Goal: Use online tool/utility: Utilize a website feature to perform a specific function

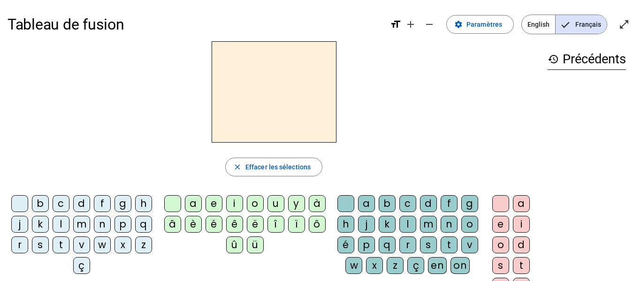
click at [90, 222] on div "m" at bounding box center [81, 224] width 17 height 17
click at [195, 202] on div "a" at bounding box center [193, 203] width 17 height 17
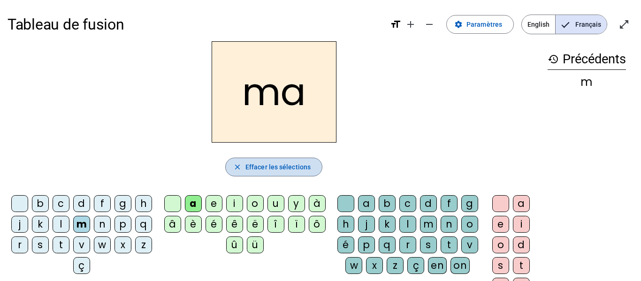
click at [268, 167] on span "Effacer les sélections" at bounding box center [278, 167] width 65 height 11
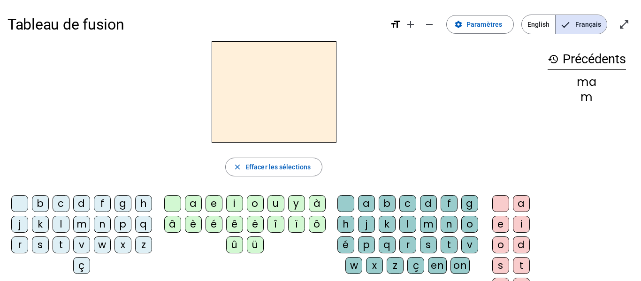
click at [90, 225] on div "m" at bounding box center [81, 224] width 17 height 17
click at [191, 201] on div "a" at bounding box center [193, 203] width 17 height 17
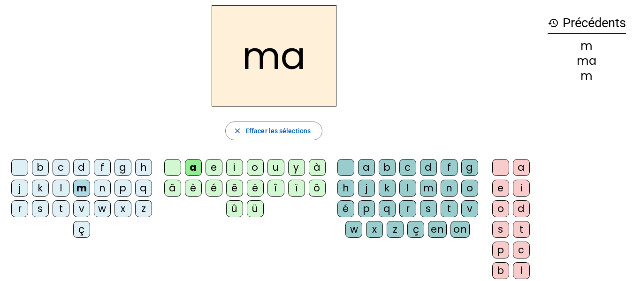
scroll to position [39, 0]
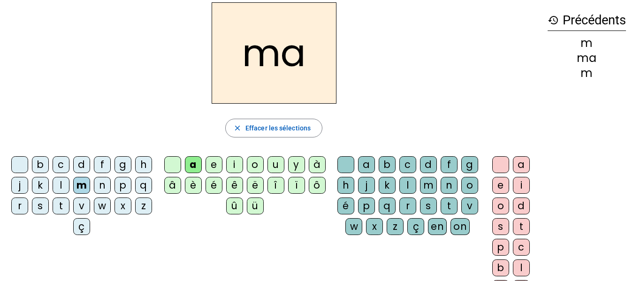
click at [515, 186] on div "i" at bounding box center [521, 185] width 17 height 17
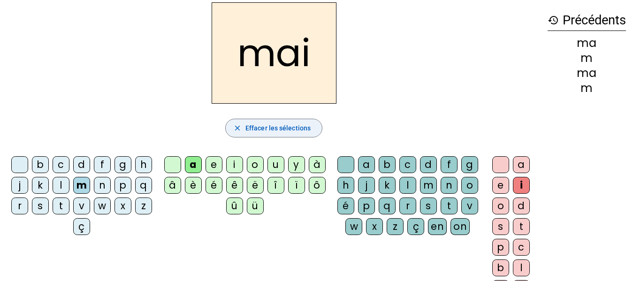
click at [269, 127] on span "Effacer les sélections" at bounding box center [278, 128] width 65 height 11
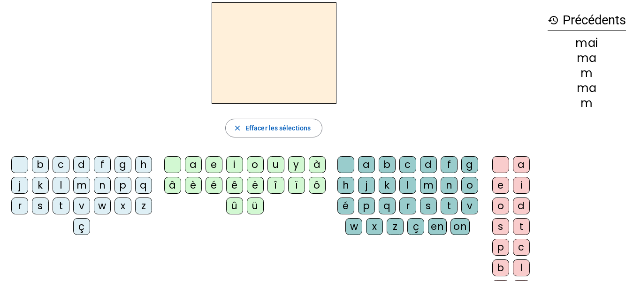
click at [90, 188] on div "m" at bounding box center [81, 185] width 17 height 17
click at [192, 166] on div "a" at bounding box center [193, 164] width 17 height 17
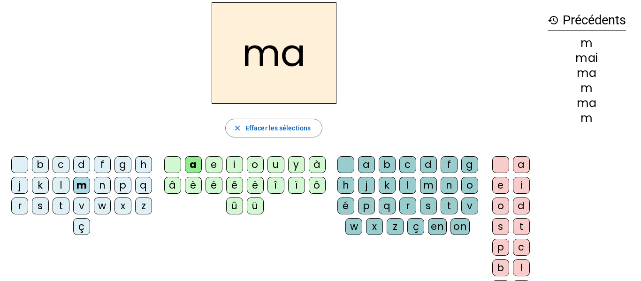
click at [416, 182] on div "l" at bounding box center [408, 185] width 17 height 17
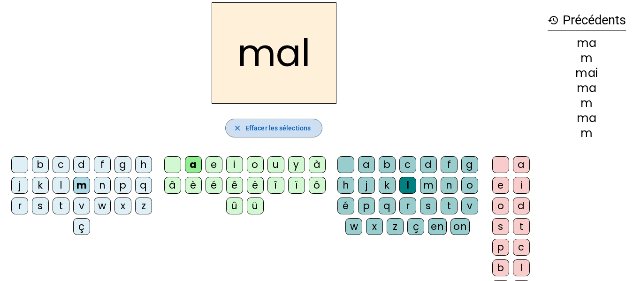
click at [272, 125] on span "Effacer les sélections" at bounding box center [278, 128] width 65 height 11
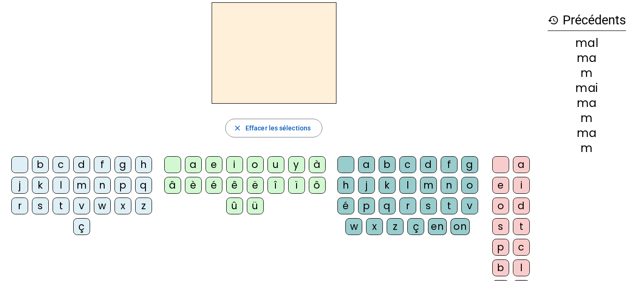
click at [90, 180] on div "m" at bounding box center [81, 185] width 17 height 17
click at [231, 164] on div "i" at bounding box center [234, 164] width 17 height 17
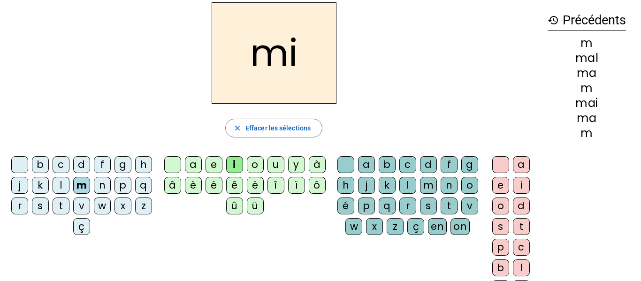
click at [416, 185] on div "l" at bounding box center [408, 185] width 17 height 17
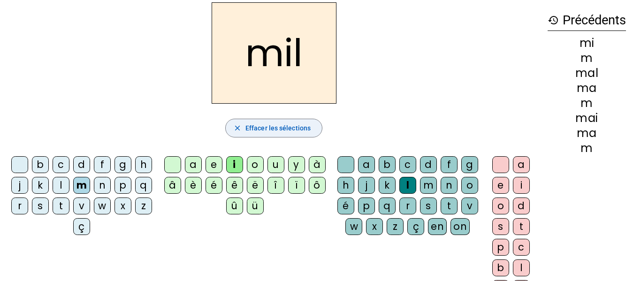
click at [294, 125] on span "Effacer les sélections" at bounding box center [278, 128] width 65 height 11
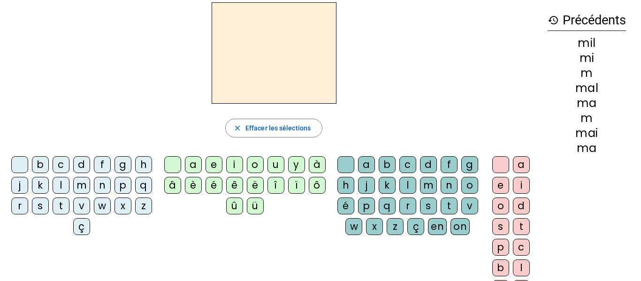
click at [49, 207] on div "s" at bounding box center [40, 206] width 17 height 17
click at [237, 162] on div "i" at bounding box center [234, 164] width 17 height 17
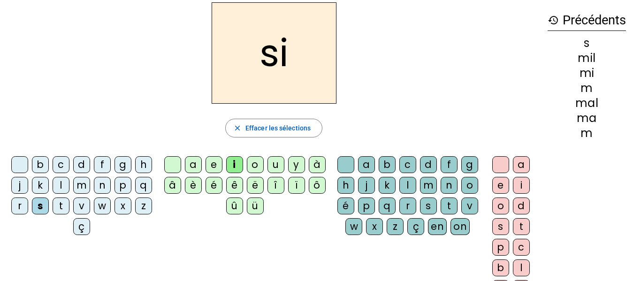
click at [416, 184] on div "l" at bounding box center [408, 185] width 17 height 17
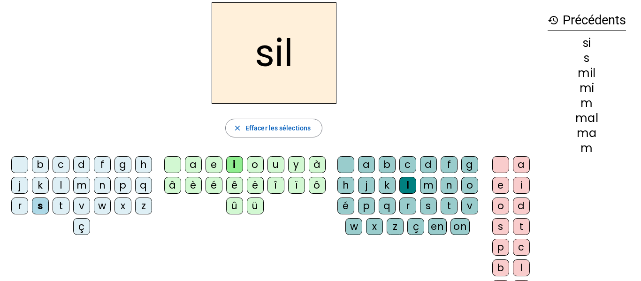
click at [416, 184] on div "l" at bounding box center [408, 185] width 17 height 17
click at [437, 185] on div "m" at bounding box center [428, 185] width 17 height 17
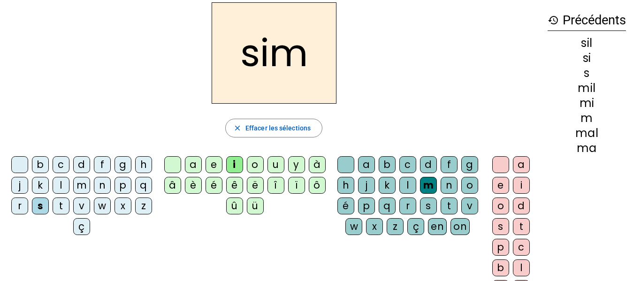
click at [416, 182] on div "l" at bounding box center [408, 185] width 17 height 17
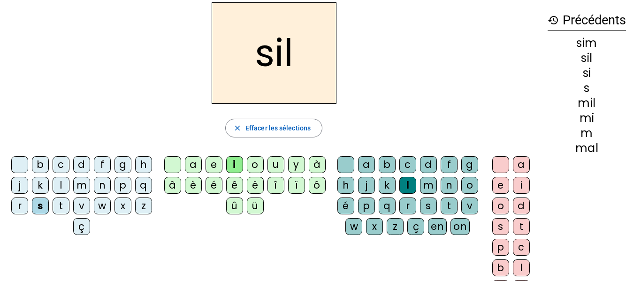
click at [498, 166] on div at bounding box center [501, 164] width 17 height 17
click at [497, 166] on div at bounding box center [501, 164] width 17 height 17
click at [276, 127] on span "Effacer les sélections" at bounding box center [278, 128] width 65 height 11
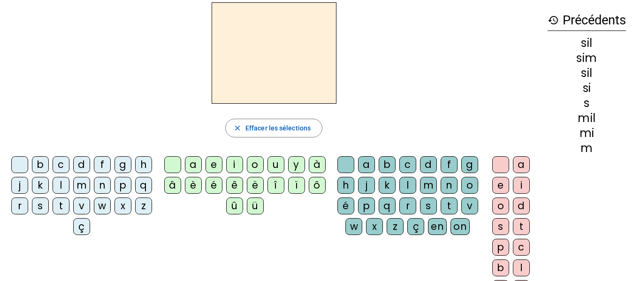
click at [49, 207] on div "s" at bounding box center [40, 206] width 17 height 17
click at [241, 162] on div "i" at bounding box center [234, 164] width 17 height 17
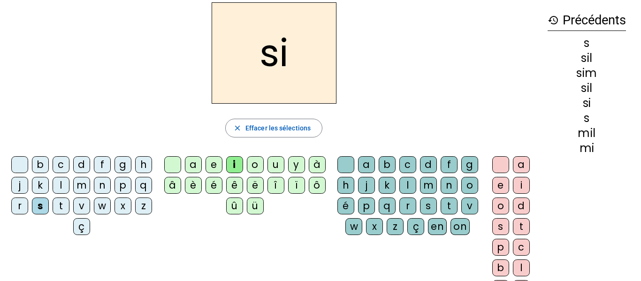
click at [111, 187] on div "n" at bounding box center [102, 185] width 17 height 17
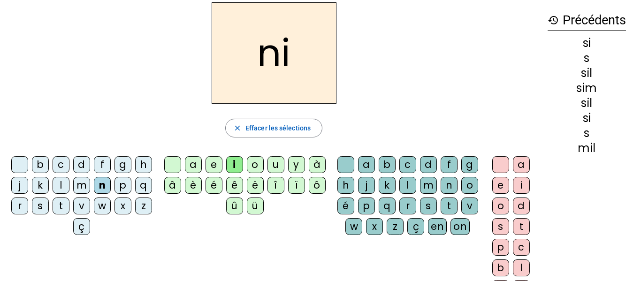
click at [216, 163] on div "e" at bounding box center [214, 164] width 17 height 17
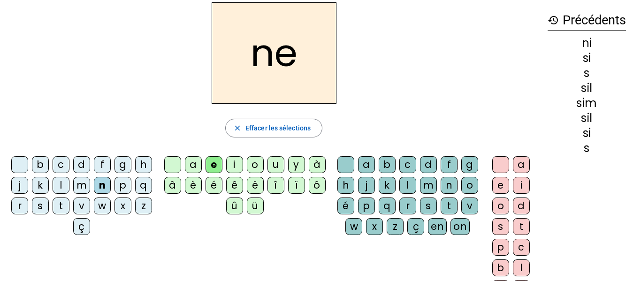
click at [49, 207] on div "s" at bounding box center [40, 206] width 17 height 17
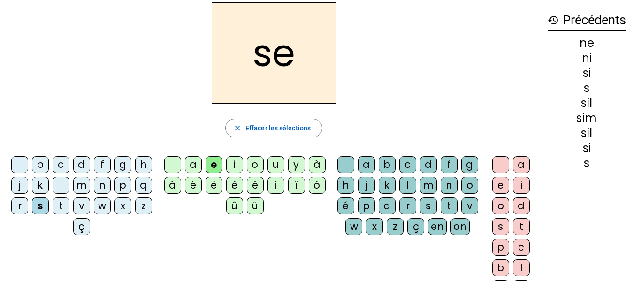
click at [194, 163] on div "a" at bounding box center [193, 164] width 17 height 17
click at [276, 165] on div "u" at bounding box center [276, 164] width 17 height 17
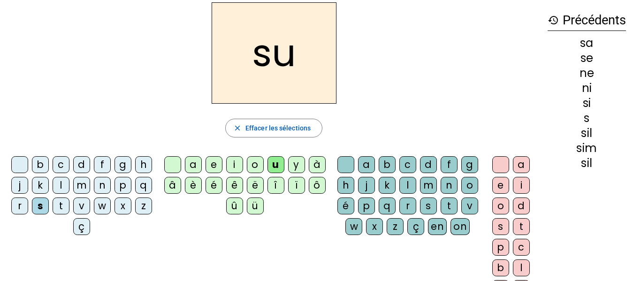
click at [69, 190] on div "l" at bounding box center [61, 185] width 17 height 17
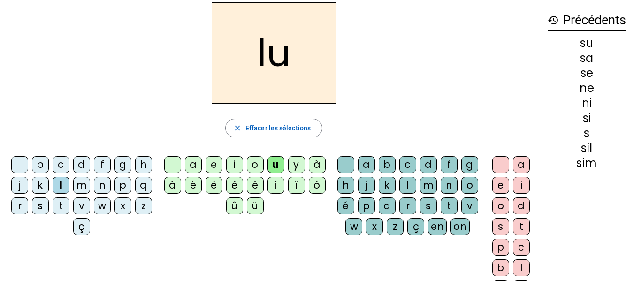
click at [90, 168] on div "d" at bounding box center [81, 164] width 17 height 17
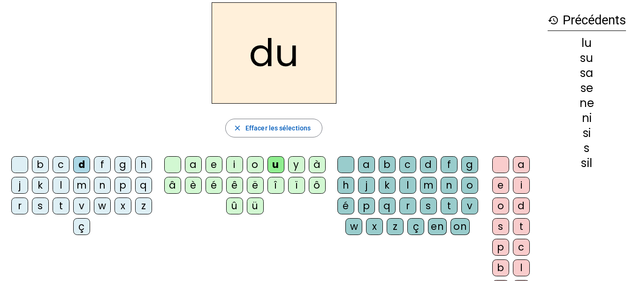
click at [111, 185] on div "n" at bounding box center [102, 185] width 17 height 17
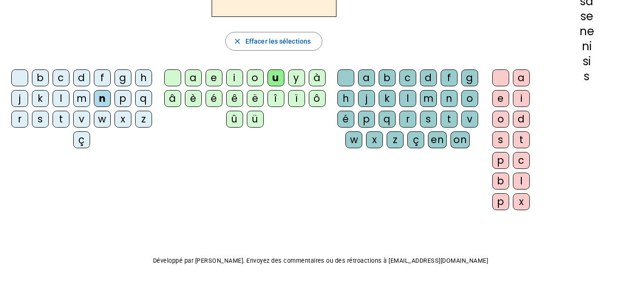
scroll to position [127, 0]
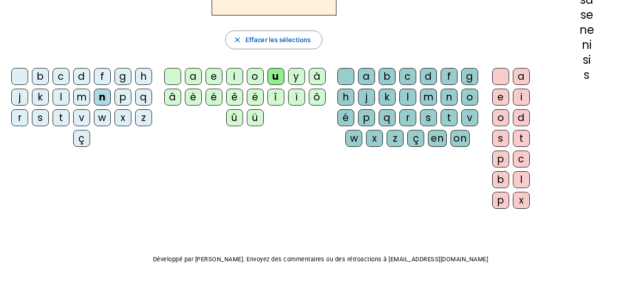
click at [522, 180] on div "l" at bounding box center [521, 179] width 17 height 17
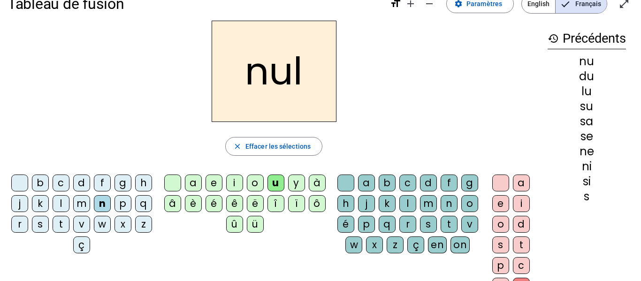
scroll to position [0, 0]
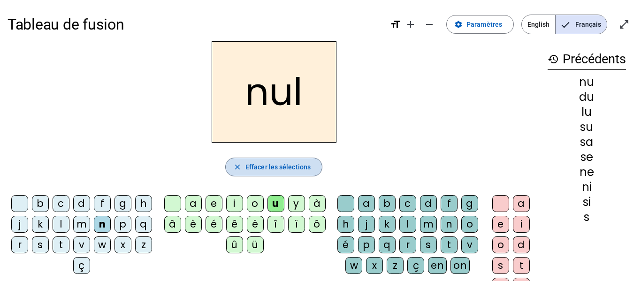
click at [279, 169] on span "Effacer les sélections" at bounding box center [278, 167] width 65 height 11
